Goal: Task Accomplishment & Management: Complete application form

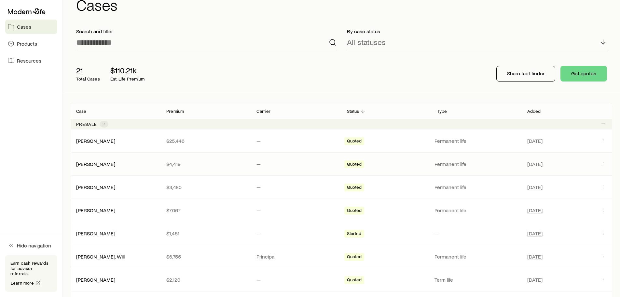
scroll to position [65, 0]
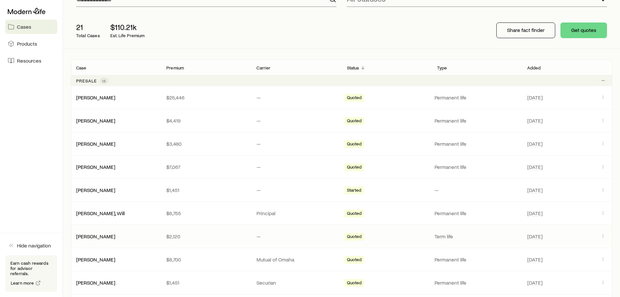
click at [204, 234] on p "$2,120" at bounding box center [206, 236] width 80 height 7
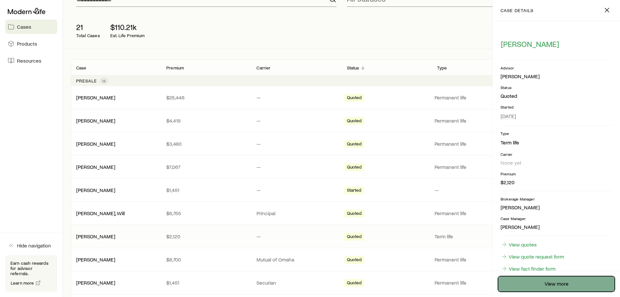
click at [537, 283] on link "View more" at bounding box center [556, 284] width 117 height 16
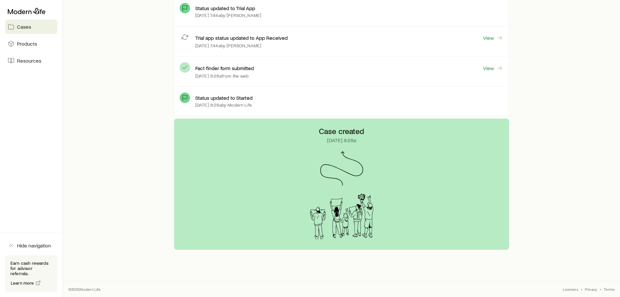
scroll to position [86, 0]
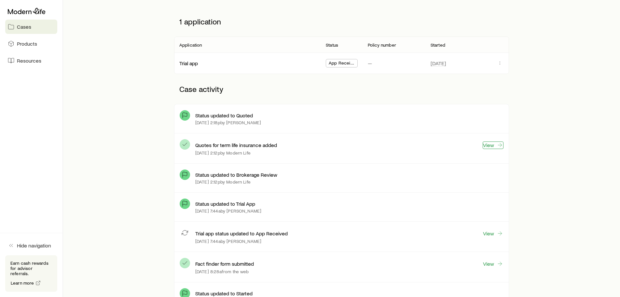
click at [494, 146] on link "View" at bounding box center [493, 144] width 21 height 7
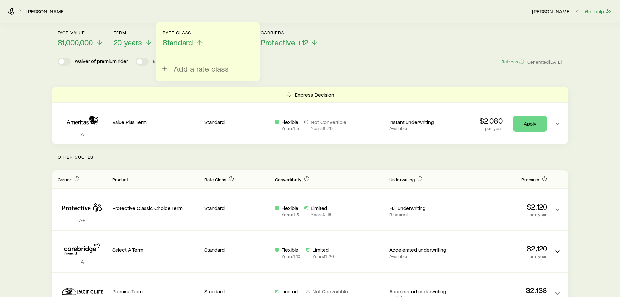
scroll to position [65, 0]
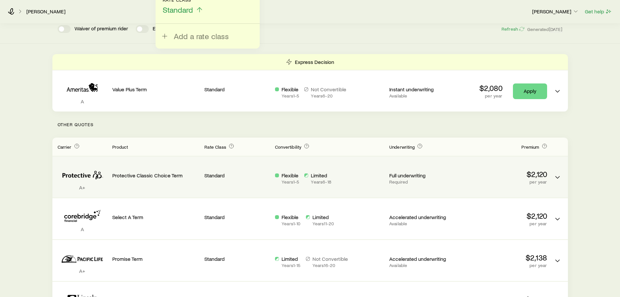
click at [434, 184] on p "Required" at bounding box center [421, 181] width 65 height 5
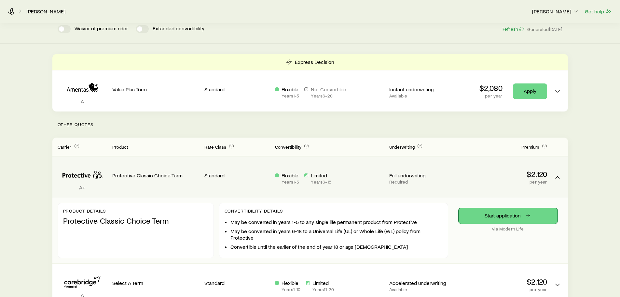
click at [492, 211] on link "Start application" at bounding box center [508, 216] width 99 height 16
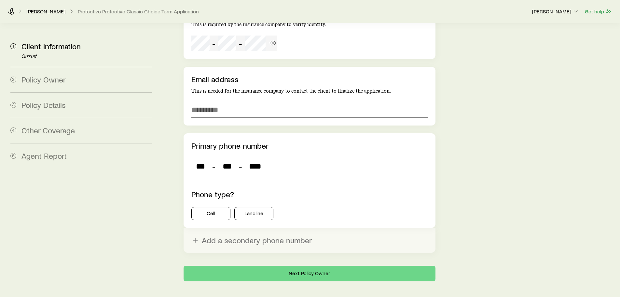
scroll to position [1338, 0]
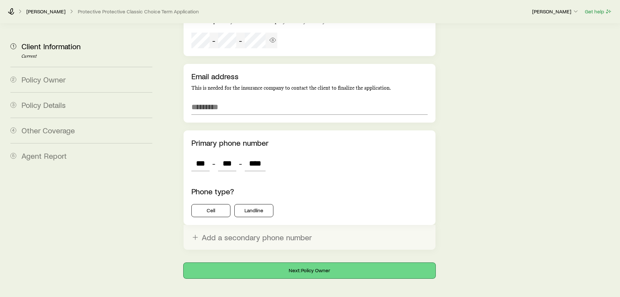
click at [293, 262] on button "Next: Policy Owner" at bounding box center [310, 270] width 252 height 16
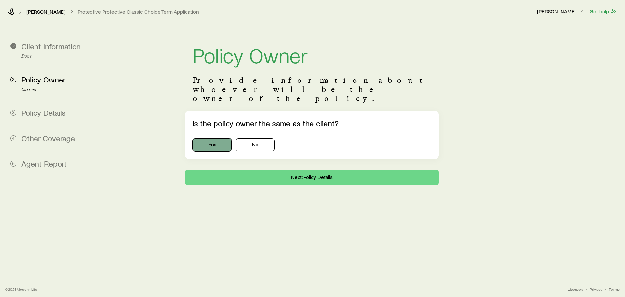
click at [210, 138] on button "Yes" at bounding box center [212, 144] width 39 height 13
click at [296, 169] on button "Next: Policy Details" at bounding box center [312, 177] width 254 height 16
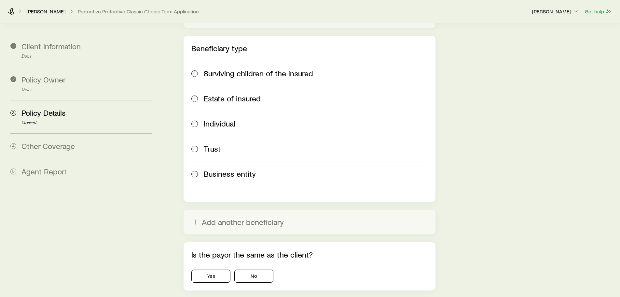
scroll to position [792, 0]
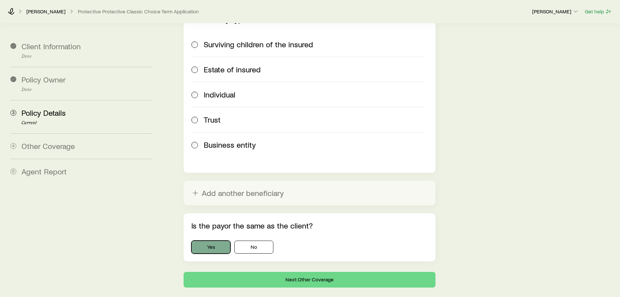
click at [214, 240] on button "Yes" at bounding box center [210, 246] width 39 height 13
click at [268, 272] on button "Next: Other Coverage" at bounding box center [310, 280] width 252 height 16
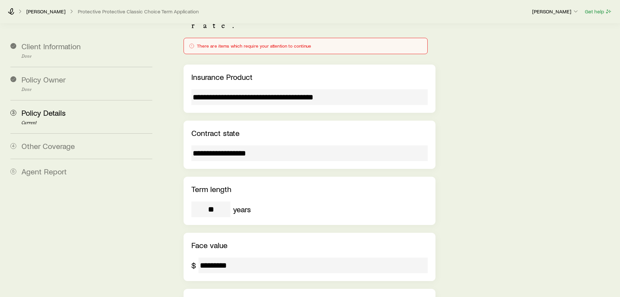
scroll to position [0, 0]
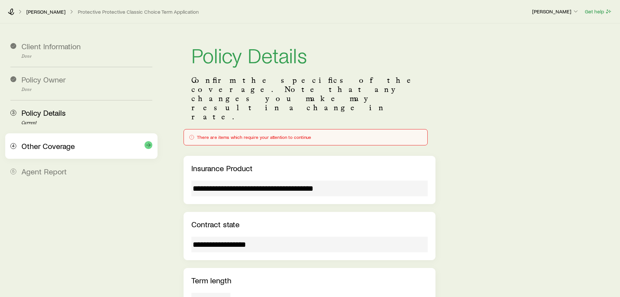
click at [49, 146] on span "Other Coverage" at bounding box center [47, 145] width 53 height 9
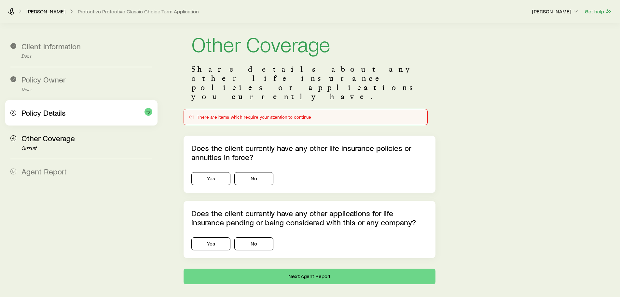
scroll to position [17, 0]
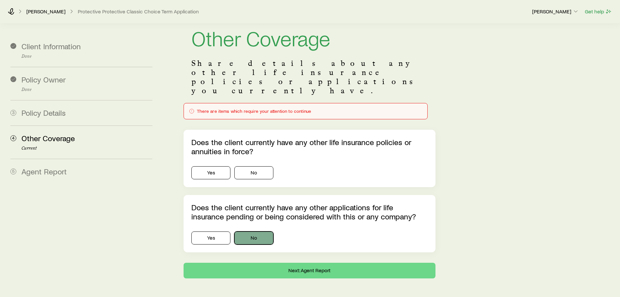
click at [249, 231] on button "No" at bounding box center [253, 237] width 39 height 13
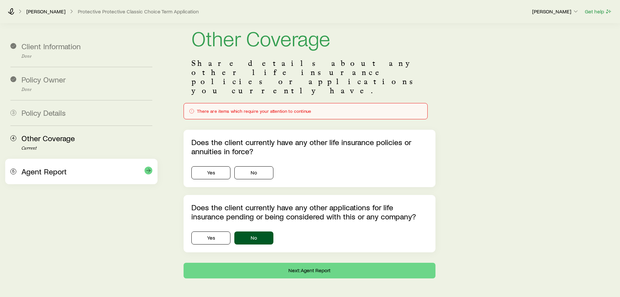
click at [92, 174] on div "Agent Report" at bounding box center [86, 171] width 131 height 9
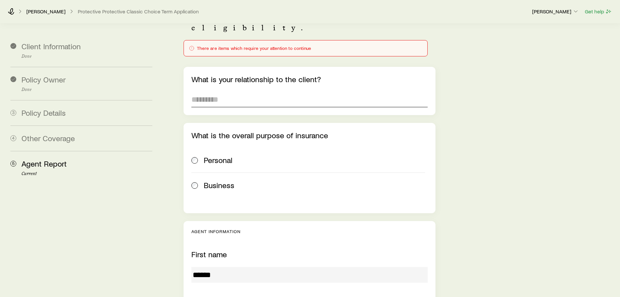
scroll to position [82, 0]
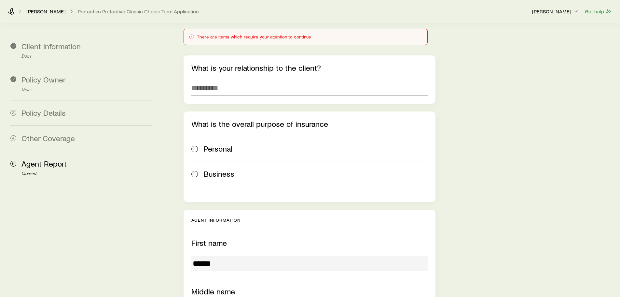
click at [199, 144] on div "Personal" at bounding box center [307, 148] width 233 height 9
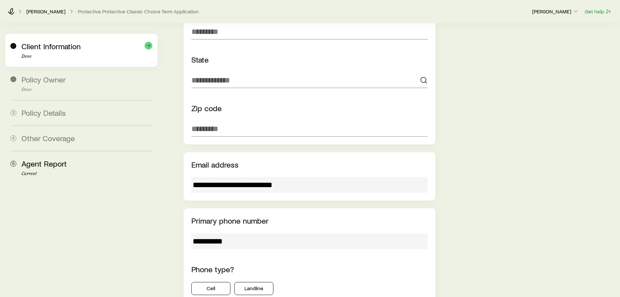
scroll to position [647, 0]
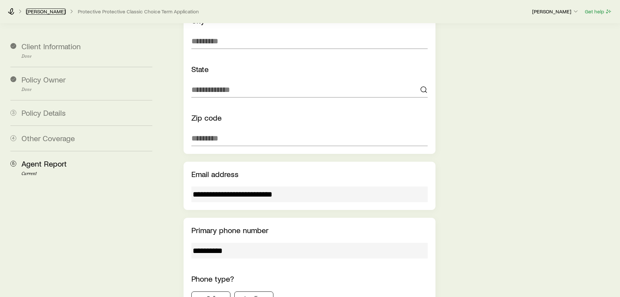
click at [40, 12] on link "[PERSON_NAME]" at bounding box center [46, 11] width 40 height 6
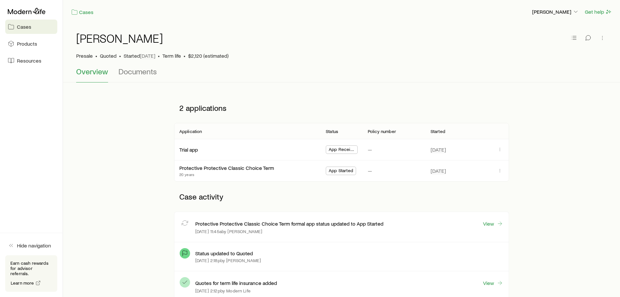
click at [31, 26] on link "Cases" at bounding box center [31, 27] width 52 height 14
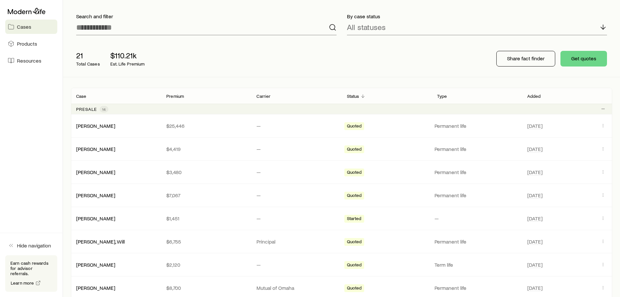
scroll to position [98, 0]
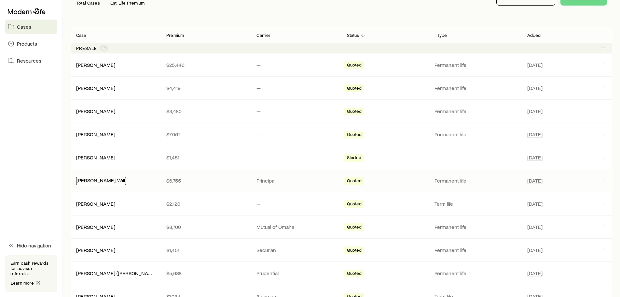
click at [93, 180] on link "[PERSON_NAME], Will" at bounding box center [101, 180] width 49 height 6
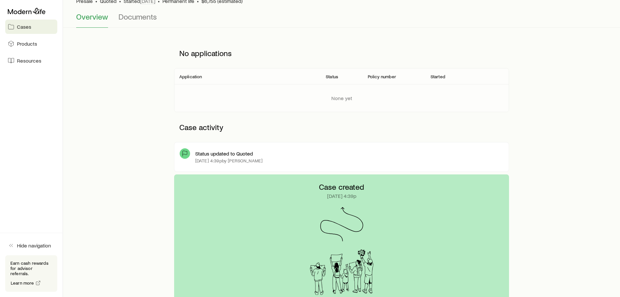
scroll to position [13, 0]
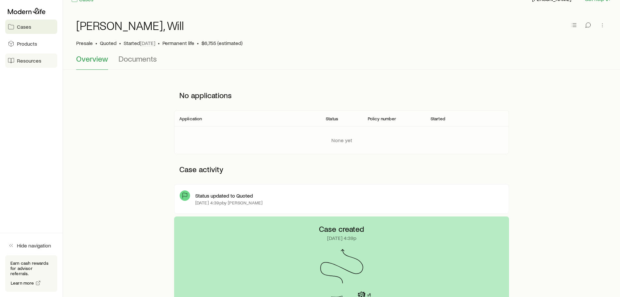
click at [30, 59] on span "Resources" at bounding box center [29, 60] width 24 height 7
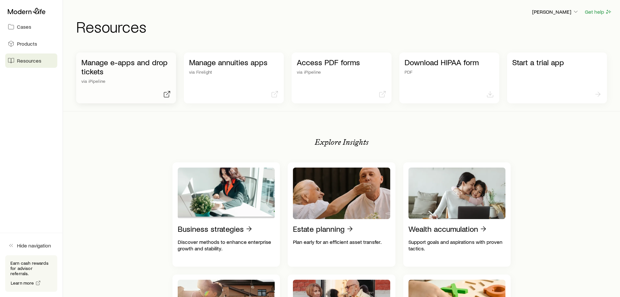
click at [125, 66] on p "Manage e-apps and drop tickets" at bounding box center [126, 67] width 90 height 18
